Goal: Find specific page/section: Find specific page/section

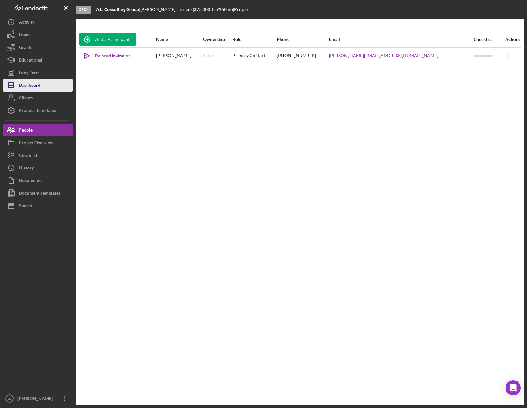
click at [36, 86] on div "Dashboard" at bounding box center [29, 86] width 21 height 14
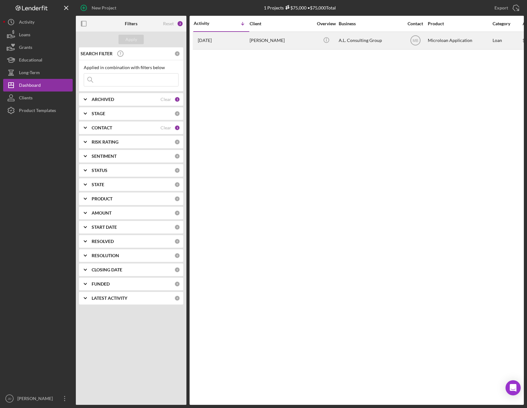
click at [265, 42] on div "[PERSON_NAME]" at bounding box center [281, 40] width 63 height 17
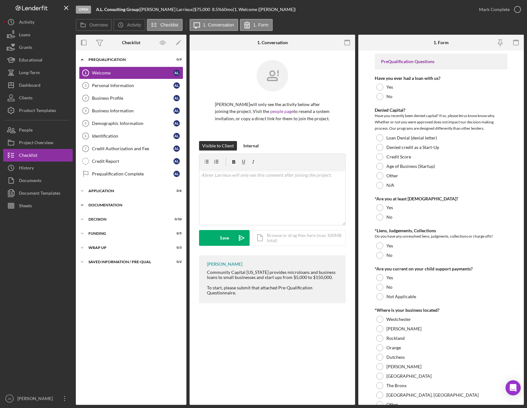
click at [81, 204] on icon "Icon/Expander" at bounding box center [82, 205] width 13 height 13
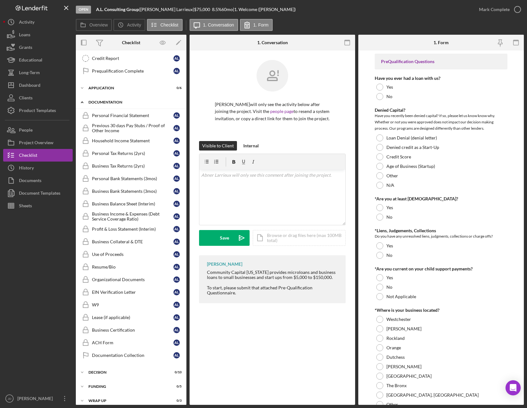
scroll to position [90, 0]
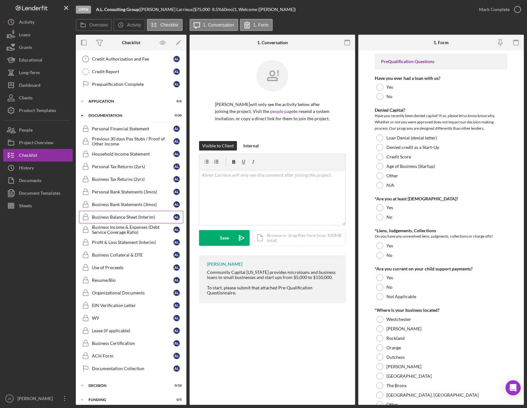
click at [125, 216] on div "Business Balance Sheet (Interim)" at bounding box center [133, 217] width 82 height 5
